Goal: Transaction & Acquisition: Purchase product/service

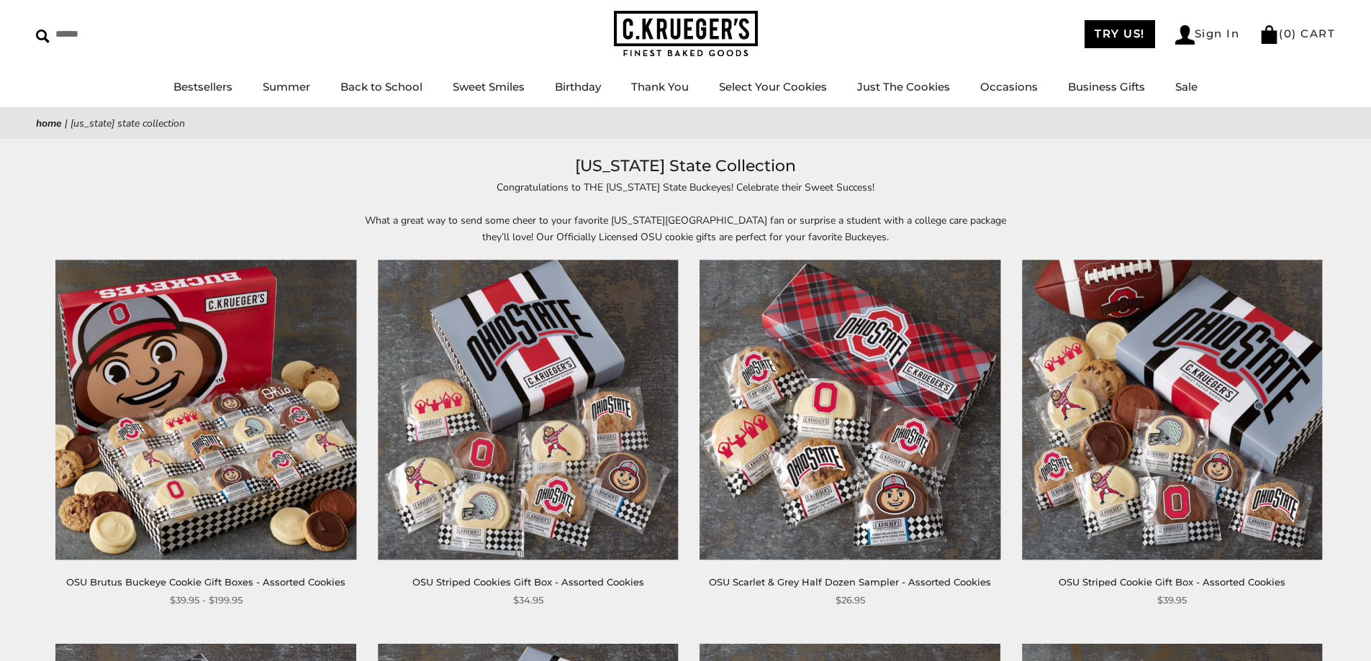
scroll to position [144, 0]
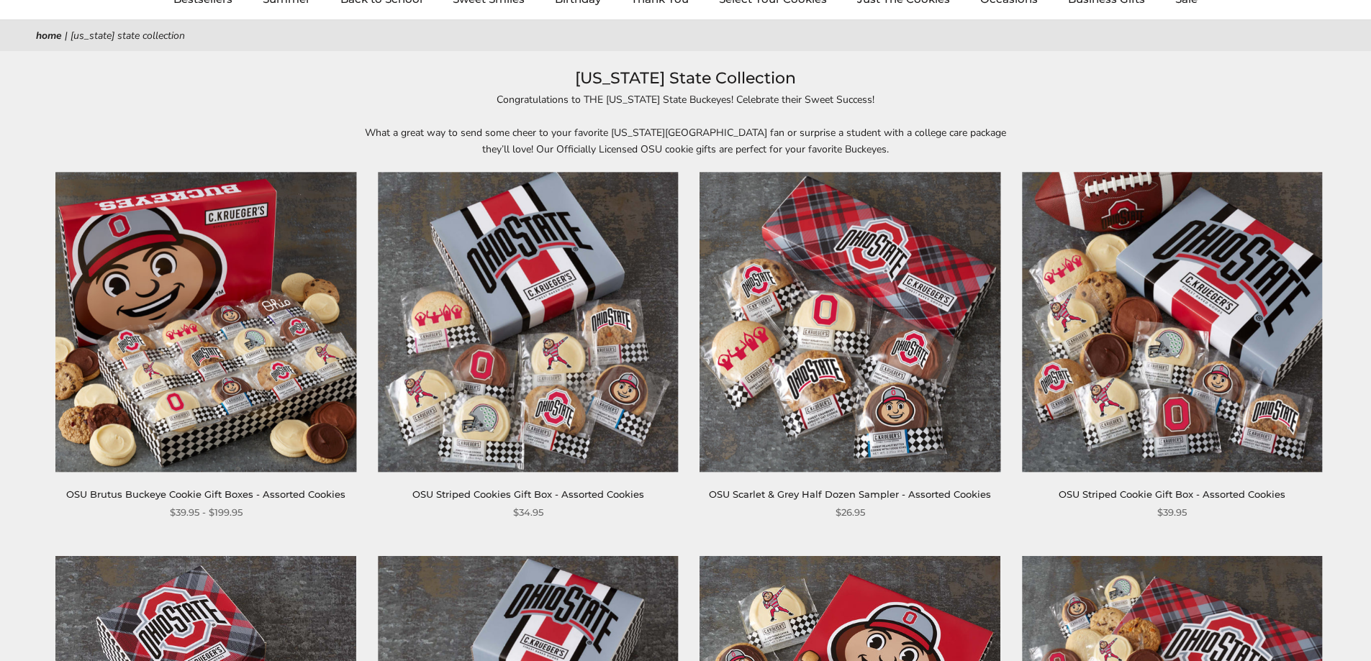
click at [508, 309] on img at bounding box center [528, 322] width 300 height 300
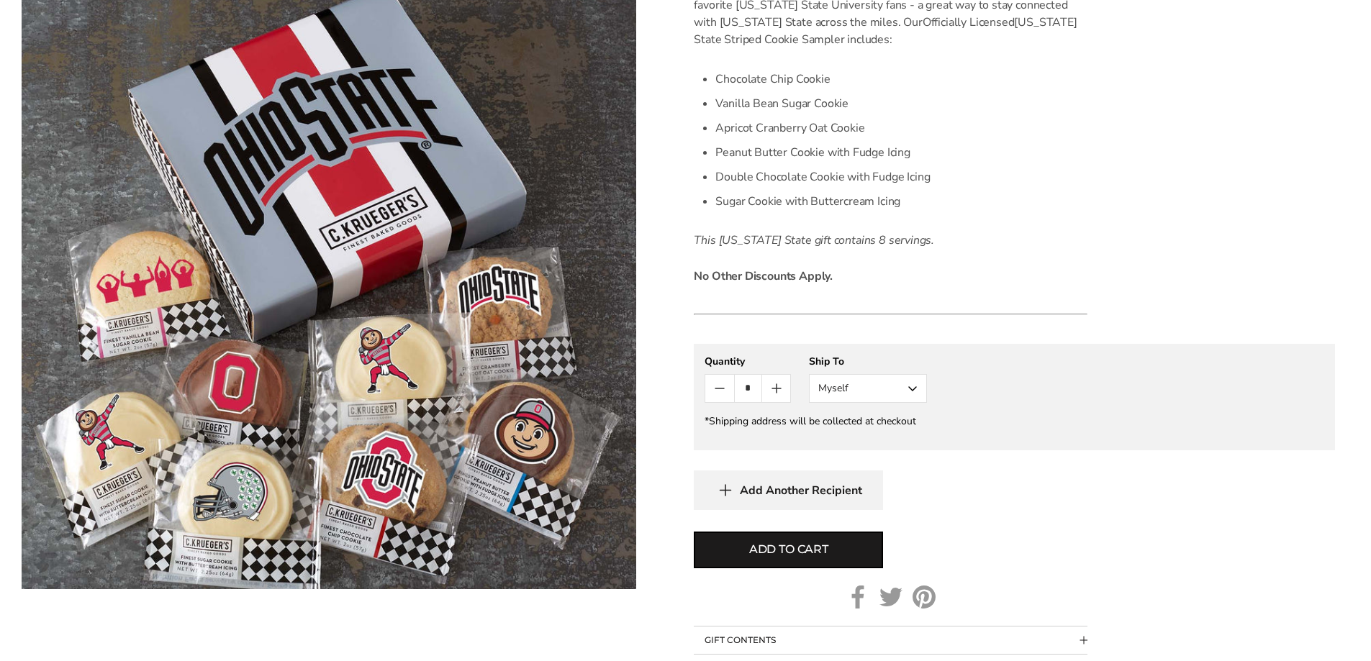
scroll to position [432, 0]
